Goal: Use online tool/utility: Utilize a website feature to perform a specific function

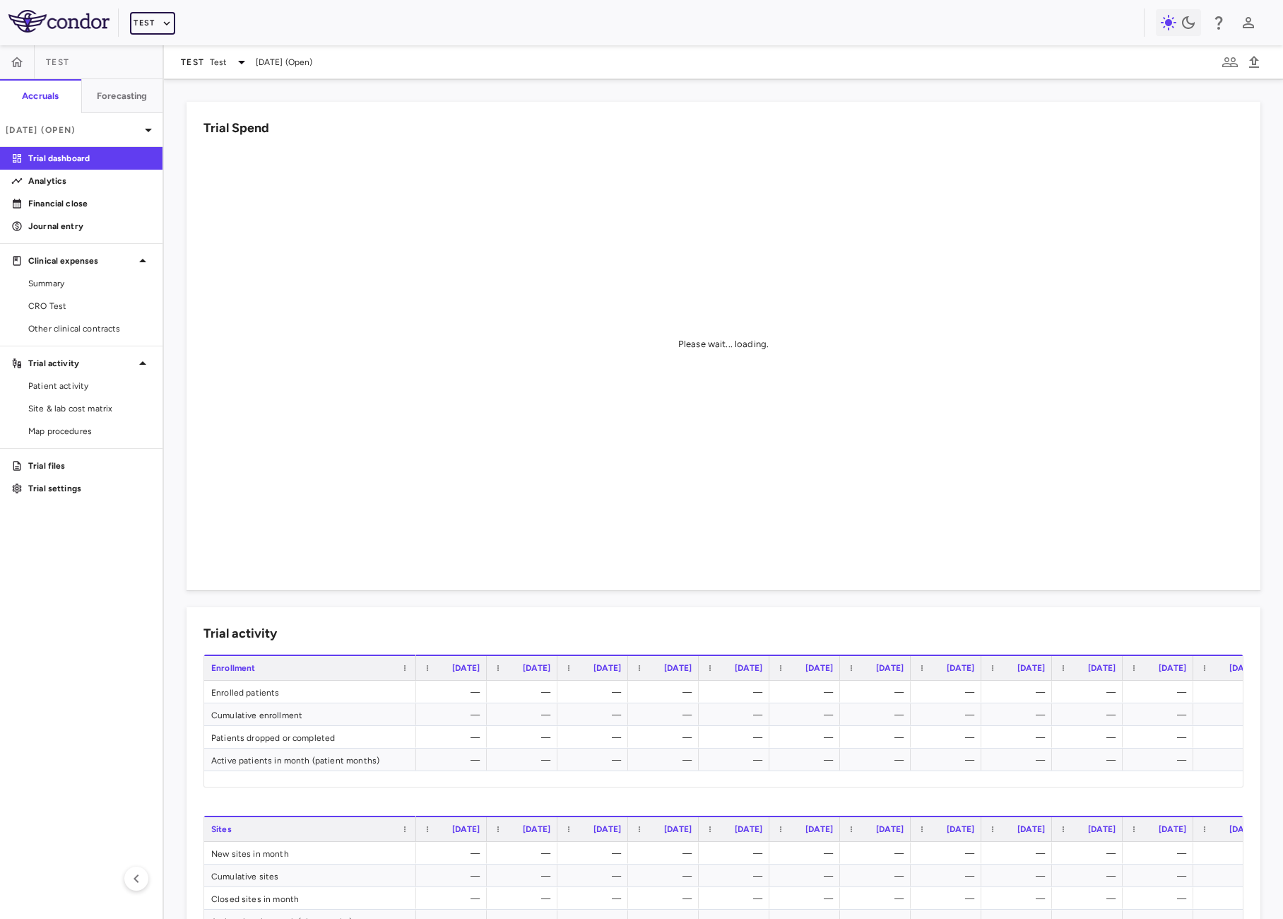
click at [158, 18] on button "Test" at bounding box center [152, 23] width 45 height 23
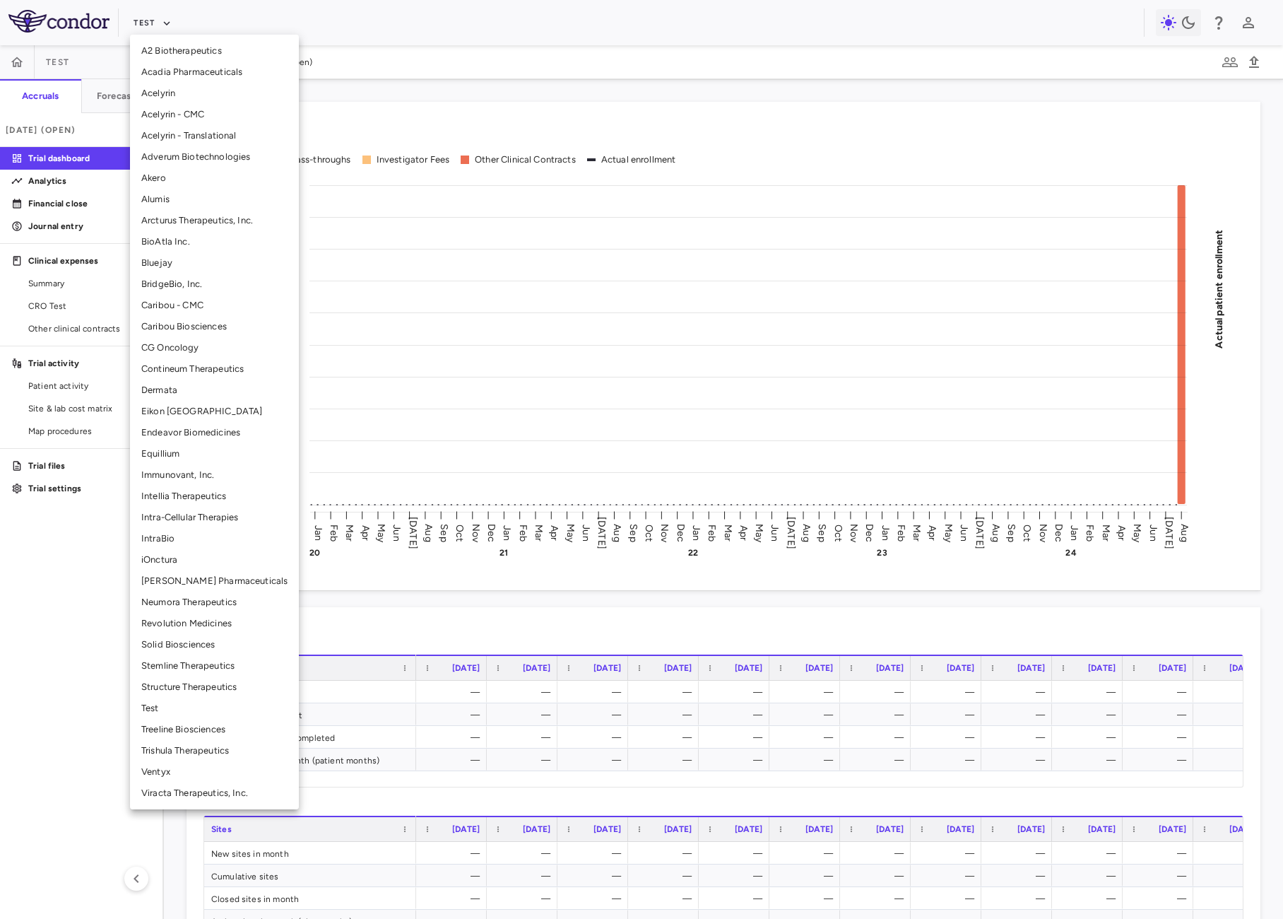
click at [201, 290] on li "BridgeBio, Inc." at bounding box center [214, 284] width 169 height 21
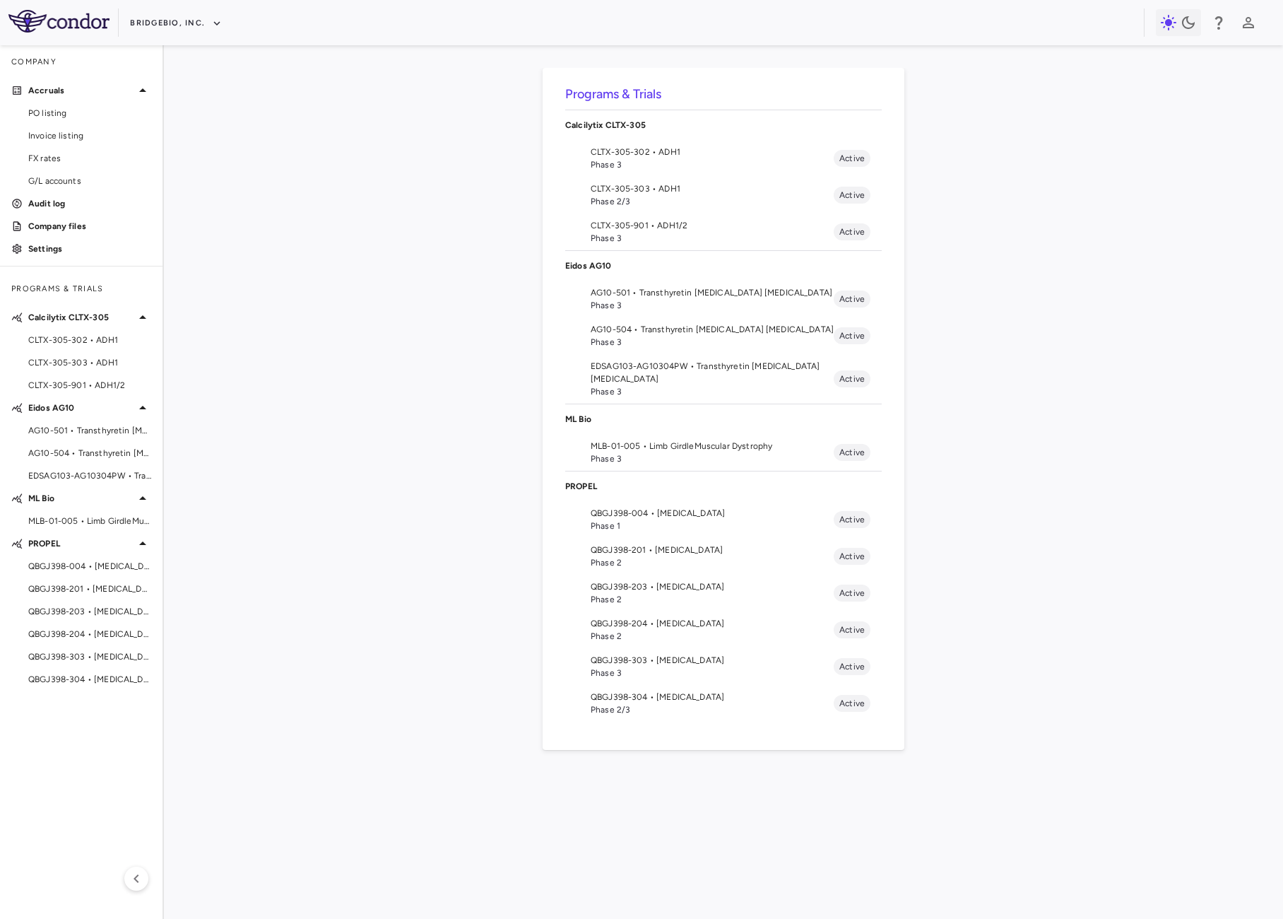
drag, startPoint x: 727, startPoint y: 543, endPoint x: 685, endPoint y: 618, distance: 85.5
click at [685, 618] on ul "QBGJ398-004 • [MEDICAL_DATA] Phase 1 Active QBGJ398-201 • [MEDICAL_DATA] Phase …" at bounding box center [723, 611] width 317 height 221
click at [683, 620] on span "QBGJ398-204 • [MEDICAL_DATA]" at bounding box center [712, 623] width 243 height 13
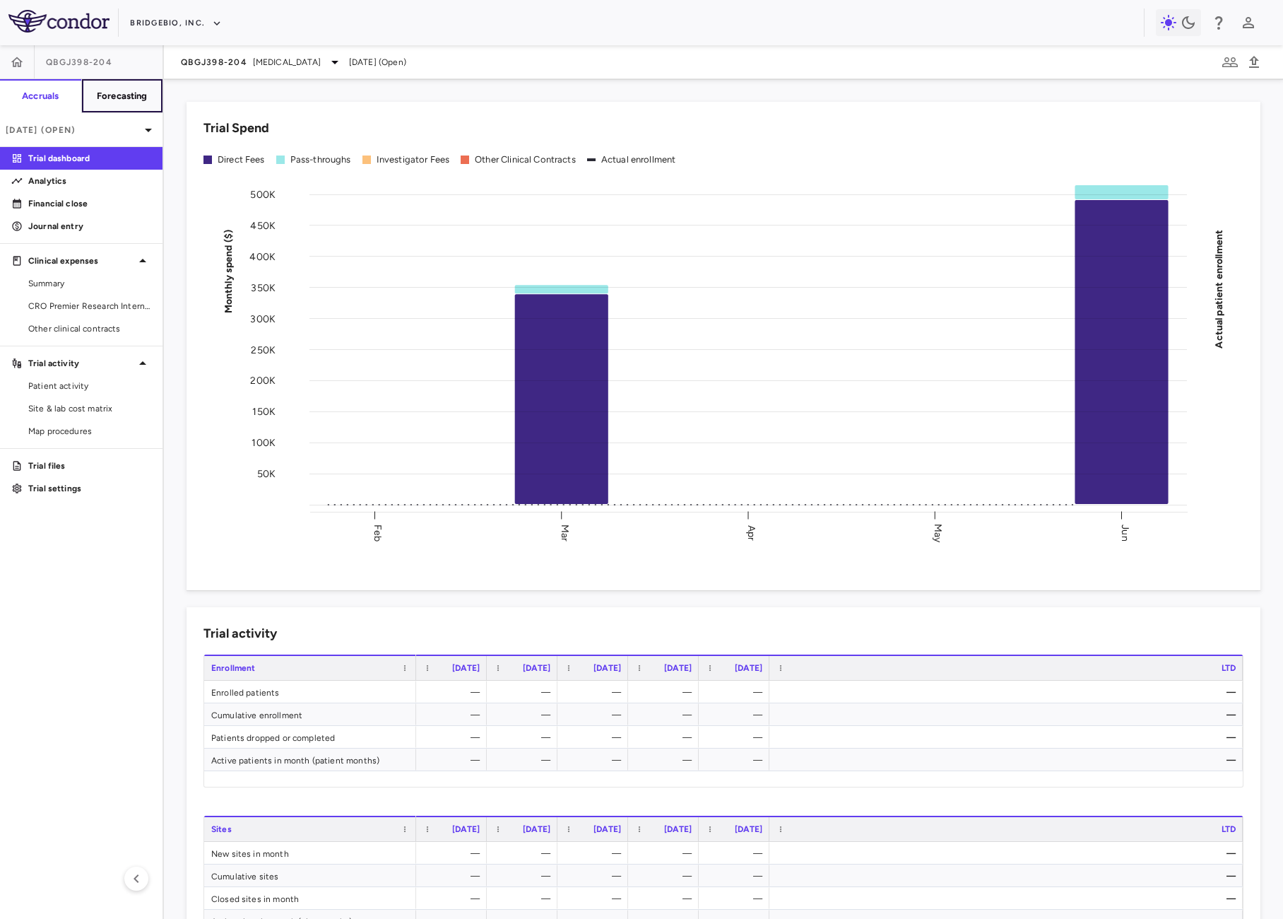
click at [143, 100] on h6 "Forecasting" at bounding box center [122, 96] width 51 height 13
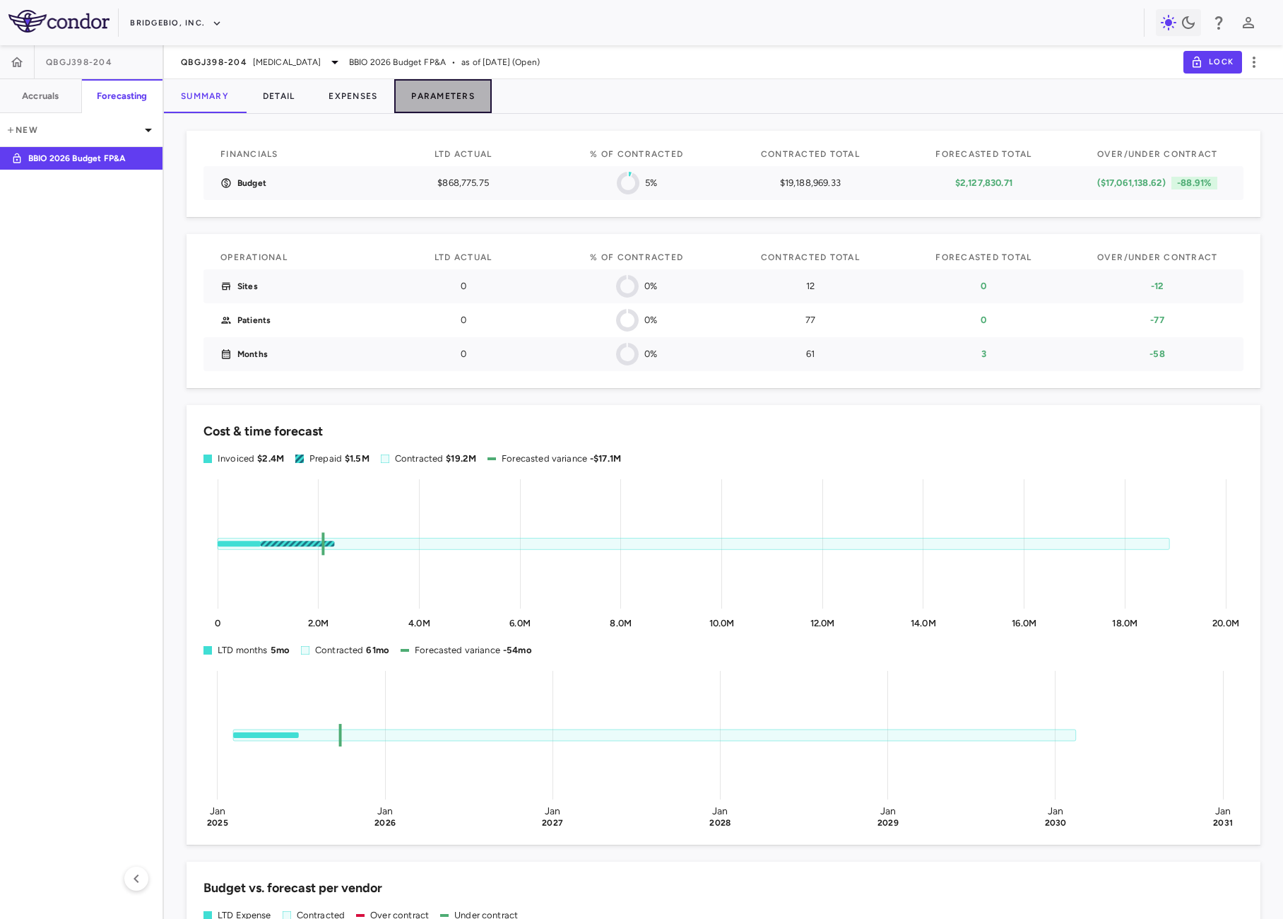
click at [452, 98] on button "Parameters" at bounding box center [443, 96] width 98 height 34
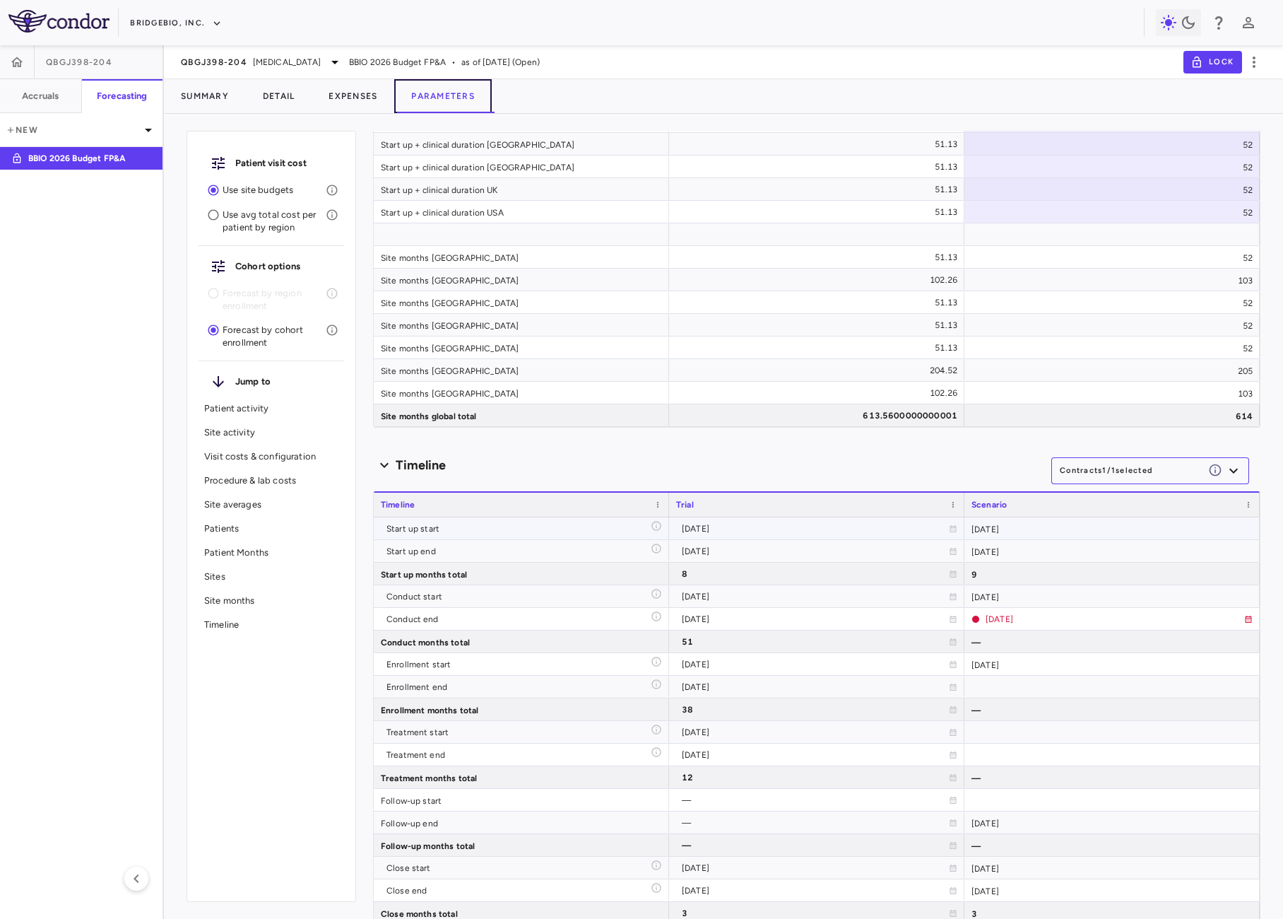
scroll to position [4441, 0]
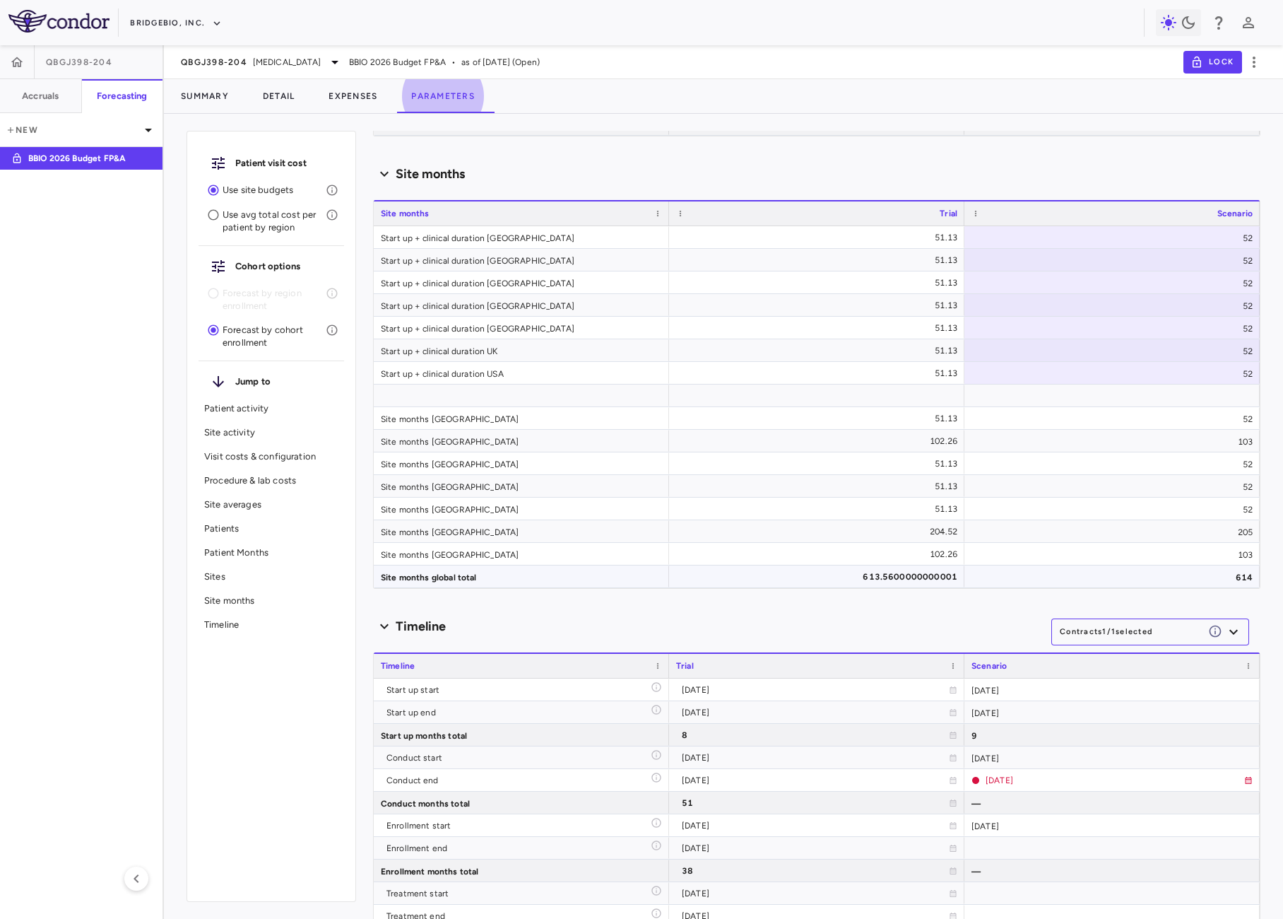
click at [907, 575] on div "613.5600000000001" at bounding box center [820, 576] width 276 height 23
